Goal: Information Seeking & Learning: Learn about a topic

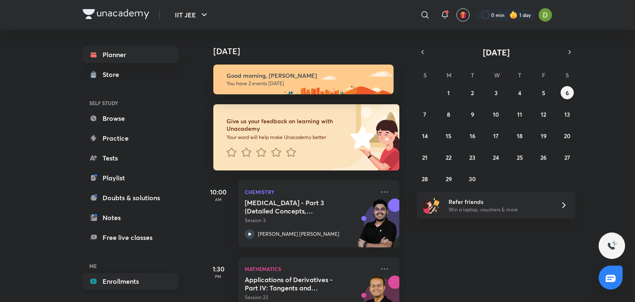
click at [130, 279] on link "Enrollments" at bounding box center [131, 281] width 96 height 17
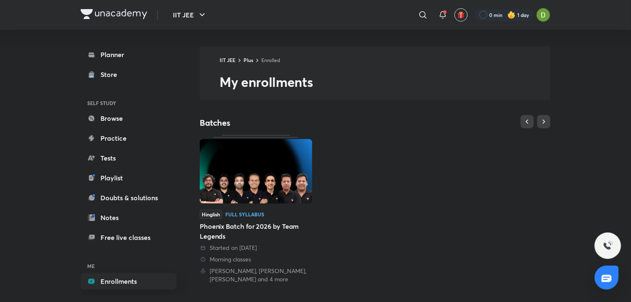
click at [130, 279] on link "Enrollments" at bounding box center [129, 281] width 96 height 17
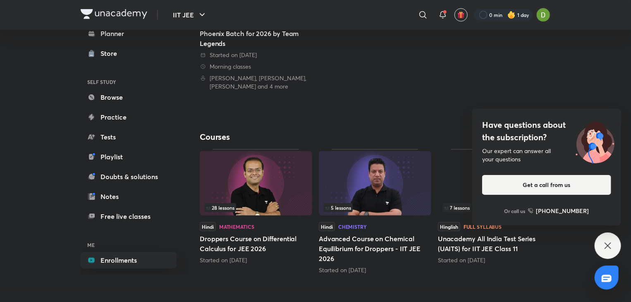
click at [606, 237] on div "Have questions about the subscription? Our expert can answer all your questions…" at bounding box center [608, 245] width 26 height 26
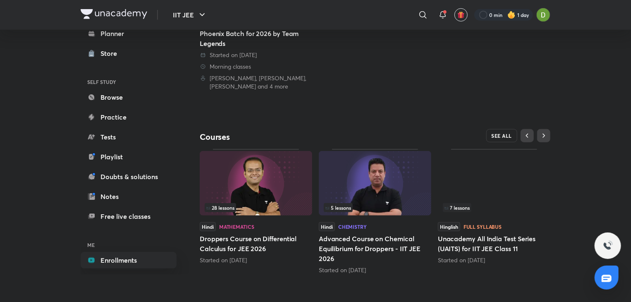
click at [503, 129] on button "SEE ALL" at bounding box center [501, 135] width 31 height 13
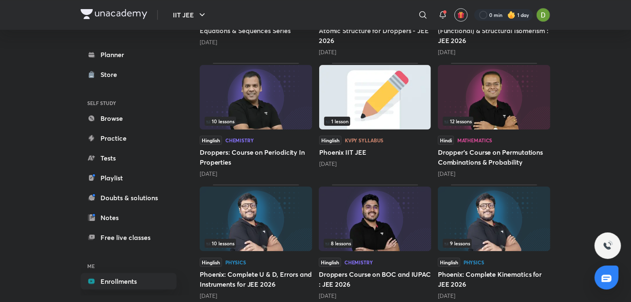
scroll to position [1655, 0]
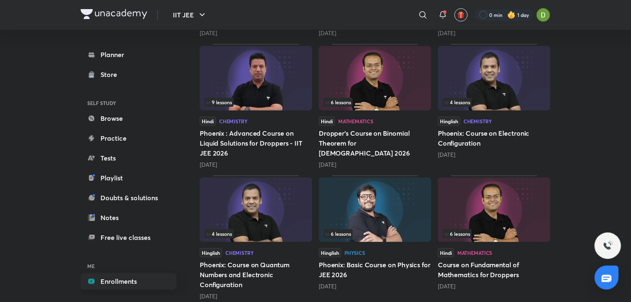
click at [269, 194] on img at bounding box center [256, 209] width 112 height 65
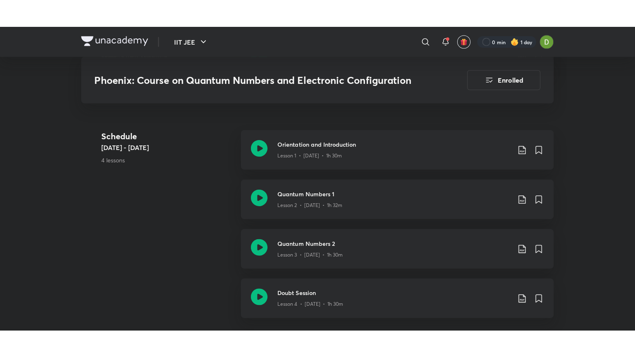
scroll to position [480, 0]
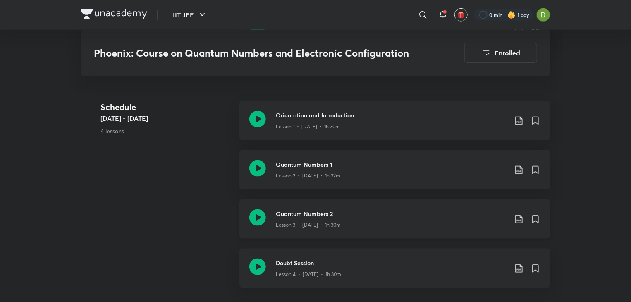
click at [250, 207] on div "Quantum Numbers 2 Lesson 3 • [DATE] • 1h 30m" at bounding box center [394, 218] width 311 height 39
